Goal: Task Accomplishment & Management: Use online tool/utility

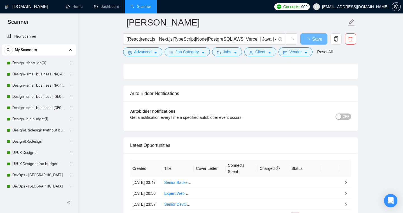
scroll to position [1269, 0]
click at [102, 9] on link "Dashboard" at bounding box center [106, 6] width 25 height 5
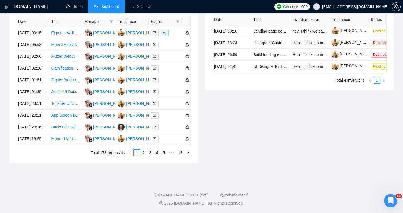
scroll to position [274, 0]
click at [144, 156] on link "2" at bounding box center [144, 153] width 6 height 6
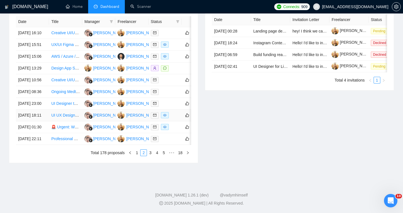
scroll to position [273, 0]
click at [148, 156] on link "3" at bounding box center [150, 153] width 6 height 6
click at [136, 156] on link "1" at bounding box center [137, 153] width 6 height 6
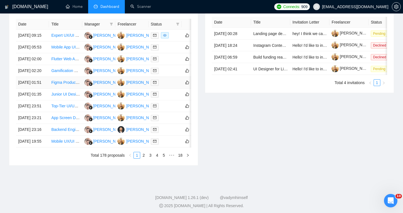
scroll to position [245, 0]
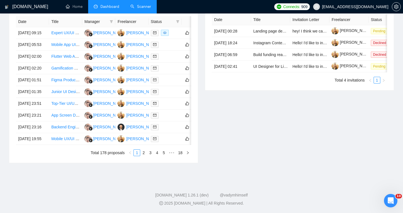
click at [137, 9] on link "Scanner" at bounding box center [140, 6] width 21 height 5
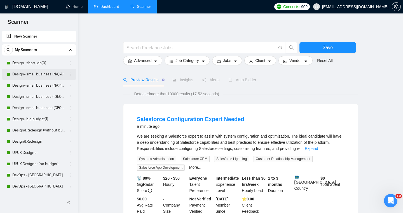
click at [44, 74] on link "Design- small business (NA)(4)" at bounding box center [38, 74] width 53 height 11
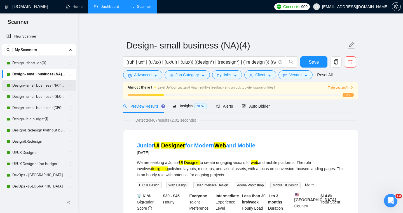
click at [39, 84] on link "Design- small business (NA)(15$)" at bounding box center [38, 85] width 53 height 11
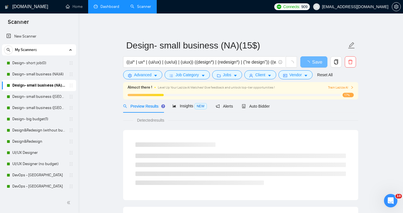
click at [310, 118] on div "Detected results" at bounding box center [240, 120] width 235 height 6
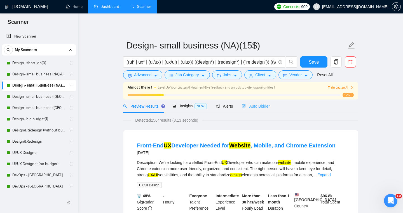
click at [255, 111] on div "Auto Bidder" at bounding box center [256, 105] width 28 height 13
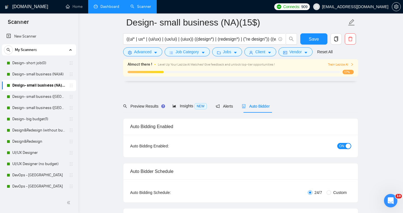
radio input "false"
radio input "true"
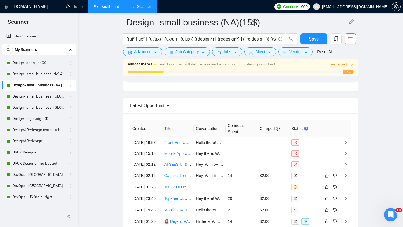
scroll to position [1164, 0]
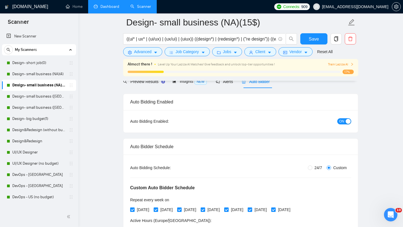
scroll to position [29, 0]
click at [310, 169] on input "24/7" at bounding box center [310, 168] width 4 height 4
radio input "true"
radio input "false"
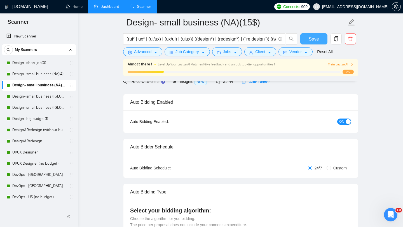
click at [310, 40] on span "Save" at bounding box center [314, 39] width 10 height 7
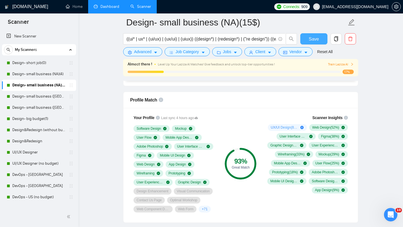
scroll to position [352, 0]
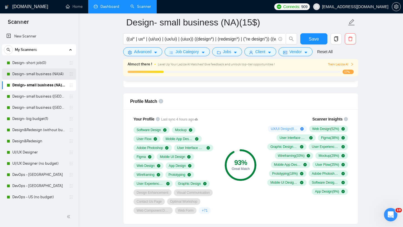
click at [56, 76] on link "Design- small business (NA)(4)" at bounding box center [38, 74] width 53 height 11
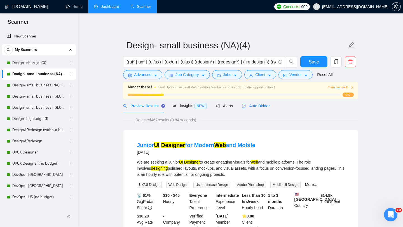
click at [261, 105] on span "Auto Bidder" at bounding box center [256, 106] width 28 height 4
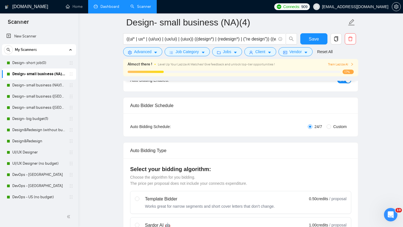
scroll to position [53, 0]
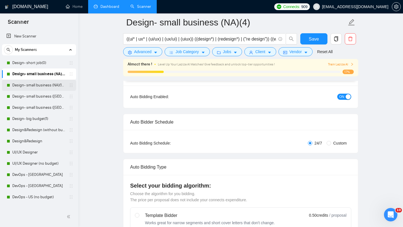
click at [42, 87] on link "Design- small business (NA)(15$)" at bounding box center [38, 85] width 53 height 11
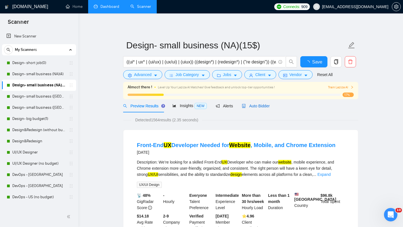
click at [264, 108] on span "Auto Bidder" at bounding box center [256, 106] width 28 height 4
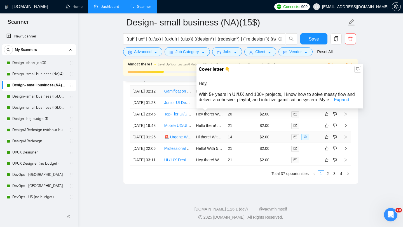
scroll to position [1474, 0]
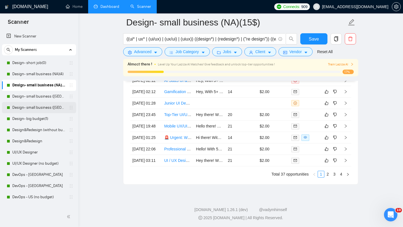
click at [48, 108] on link "Design- small business ([GEOGRAPHIC_DATA])(4)" at bounding box center [38, 107] width 53 height 11
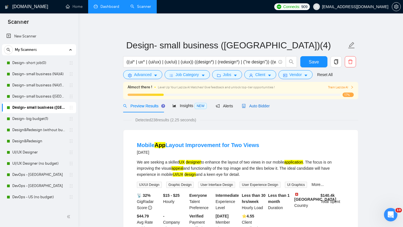
click at [256, 108] on div "Auto Bidder" at bounding box center [256, 106] width 28 height 6
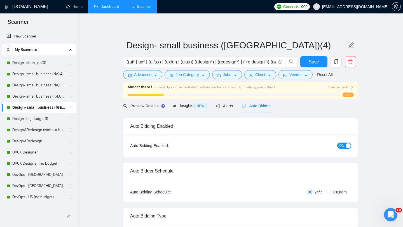
radio input "false"
radio input "true"
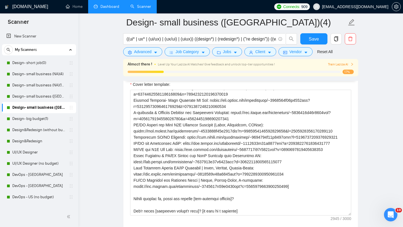
scroll to position [57, 0]
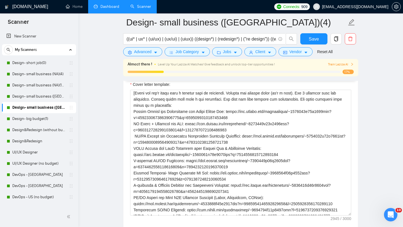
click at [112, 8] on link "Dashboard" at bounding box center [106, 6] width 25 height 5
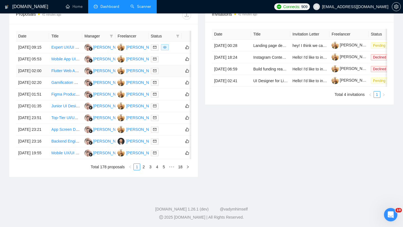
scroll to position [272, 0]
click at [143, 170] on link "2" at bounding box center [144, 167] width 6 height 6
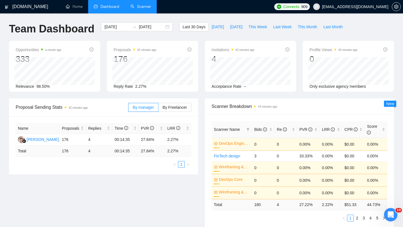
click at [137, 9] on link "Scanner" at bounding box center [140, 6] width 21 height 5
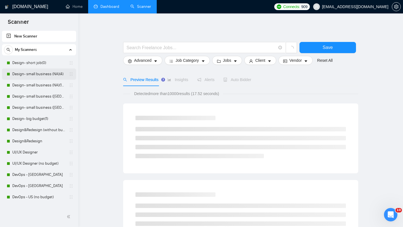
click at [50, 73] on link "Design- small business (NA)(4)" at bounding box center [38, 74] width 53 height 11
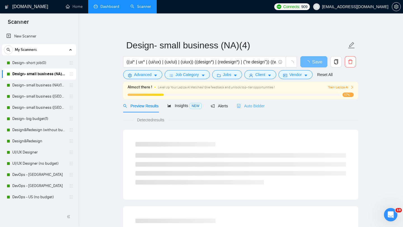
click at [248, 102] on div "Auto Bidder" at bounding box center [251, 105] width 28 height 13
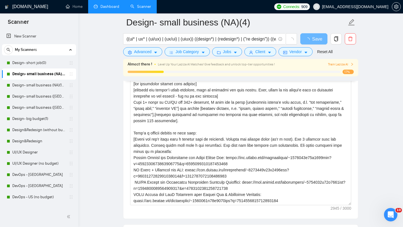
scroll to position [653, 0]
